Goal: Information Seeking & Learning: Understand process/instructions

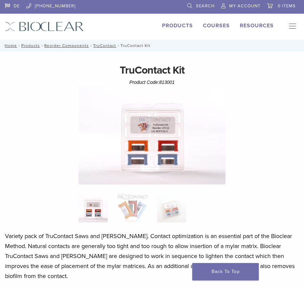
click at [187, 26] on link "Products" at bounding box center [177, 25] width 31 height 7
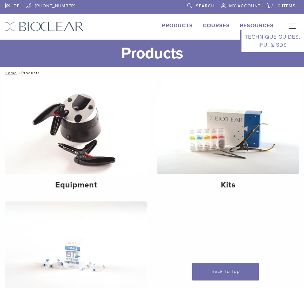
click at [258, 27] on link "Resources" at bounding box center [257, 25] width 34 height 7
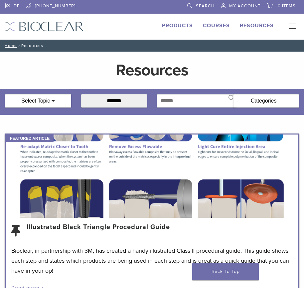
click at [52, 101] on span at bounding box center [53, 101] width 3 height 2
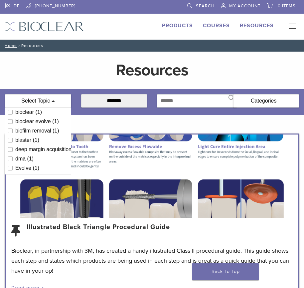
click at [30, 112] on div "bioclear (1)" at bounding box center [41, 112] width 53 height 5
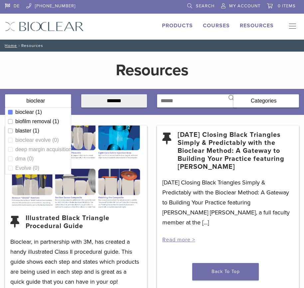
click at [42, 120] on div "biofilm removal (1)" at bounding box center [41, 121] width 53 height 5
click at [9, 129] on icon at bounding box center [10, 131] width 5 height 5
click at [11, 112] on icon at bounding box center [10, 112] width 5 height 5
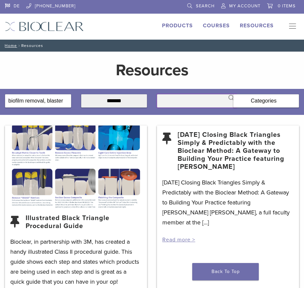
click at [193, 101] on input "text" at bounding box center [197, 100] width 80 height 13
type input "*******"
click at [134, 101] on div "**********" at bounding box center [152, 99] width 304 height 21
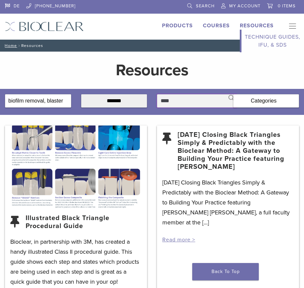
type input "***"
click at [268, 44] on link "Technique Guides, IFU, & SDS" at bounding box center [273, 41] width 63 height 23
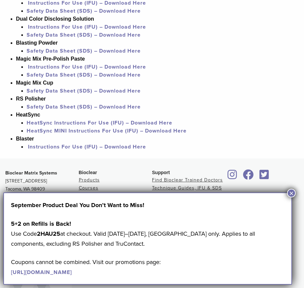
scroll to position [566, 0]
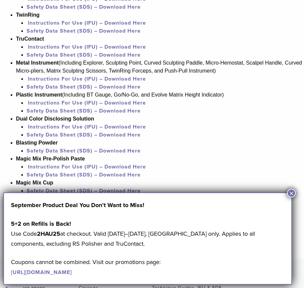
click at [105, 46] on link "Instructions For Use (IFU) – Download Here" at bounding box center [87, 47] width 118 height 7
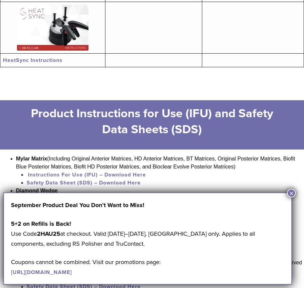
scroll to position [167, 0]
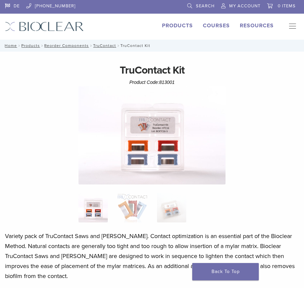
click at [171, 162] on img at bounding box center [152, 135] width 147 height 98
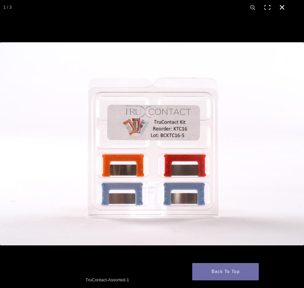
click at [224, 272] on link "Back To Top" at bounding box center [226, 271] width 67 height 17
click at [282, 6] on button "Close (Esc)" at bounding box center [282, 7] width 15 height 15
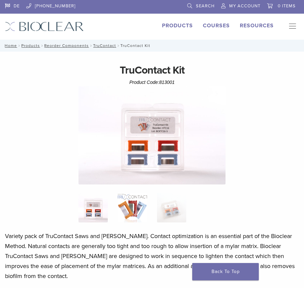
click at [124, 212] on img at bounding box center [132, 207] width 29 height 29
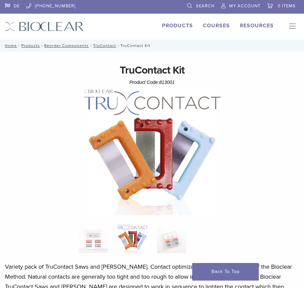
click at [163, 122] on img at bounding box center [152, 150] width 139 height 129
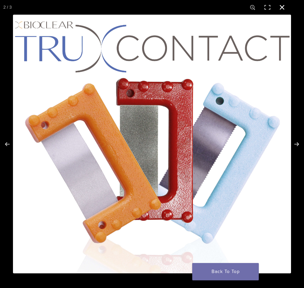
click at [282, 7] on button "Close (Esc)" at bounding box center [282, 7] width 15 height 15
